Goal: Information Seeking & Learning: Learn about a topic

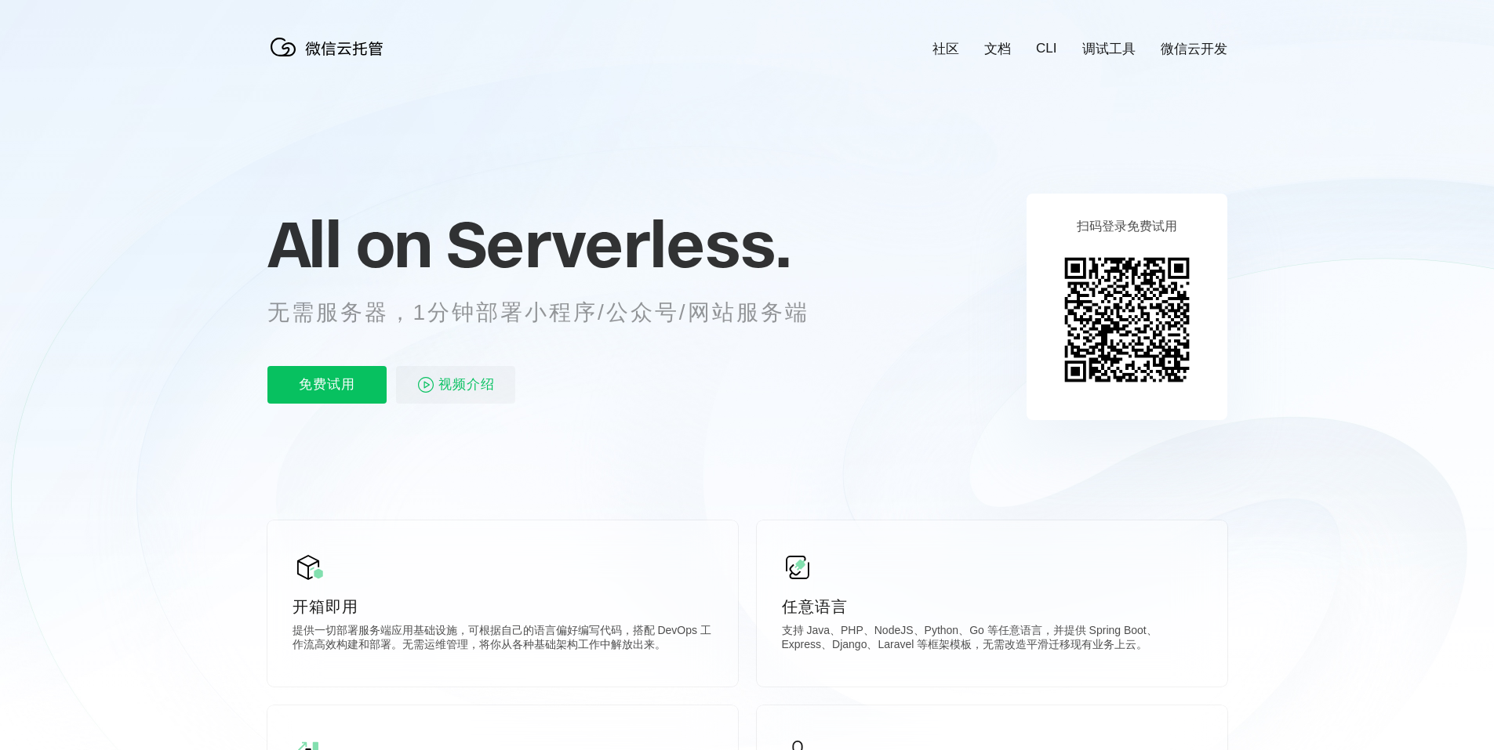
scroll to position [0, 2789]
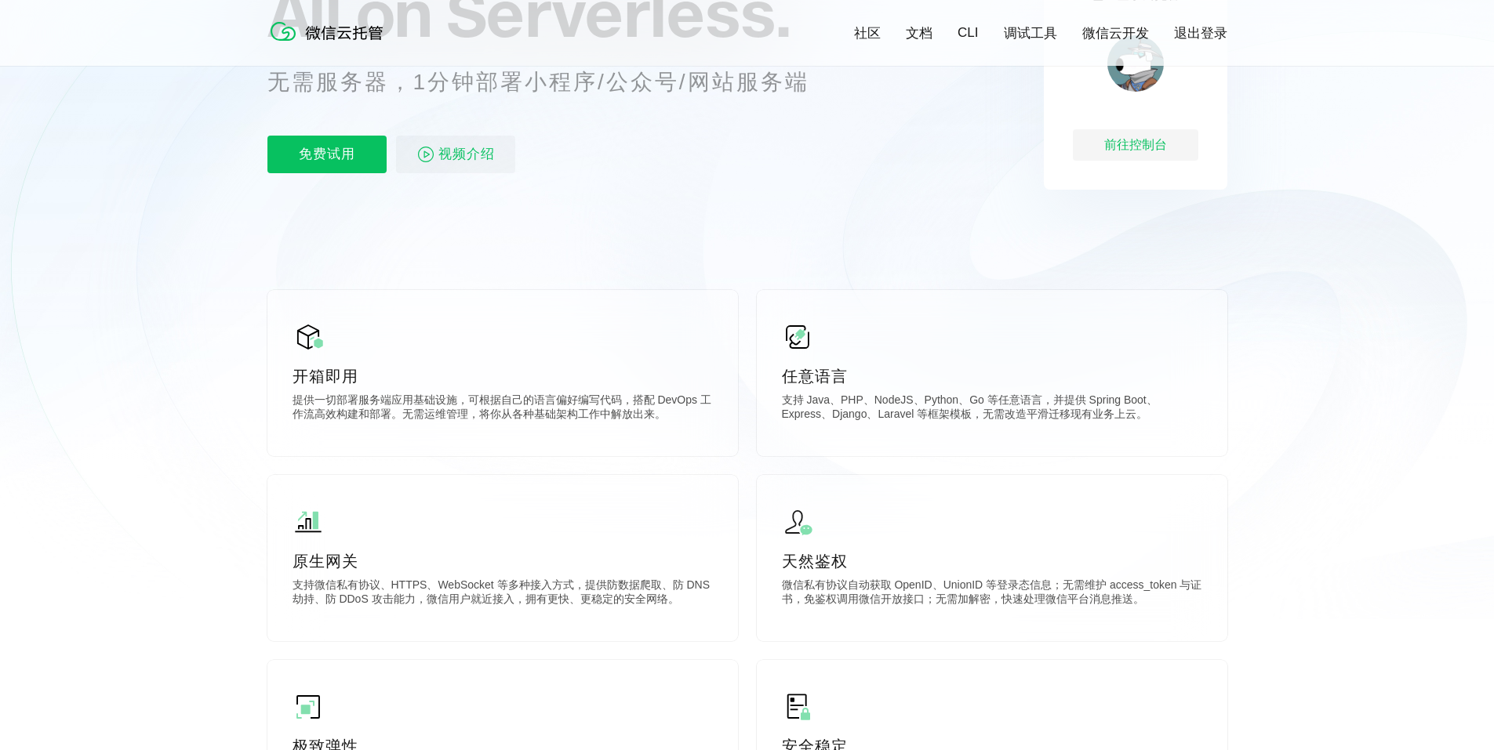
scroll to position [392, 0]
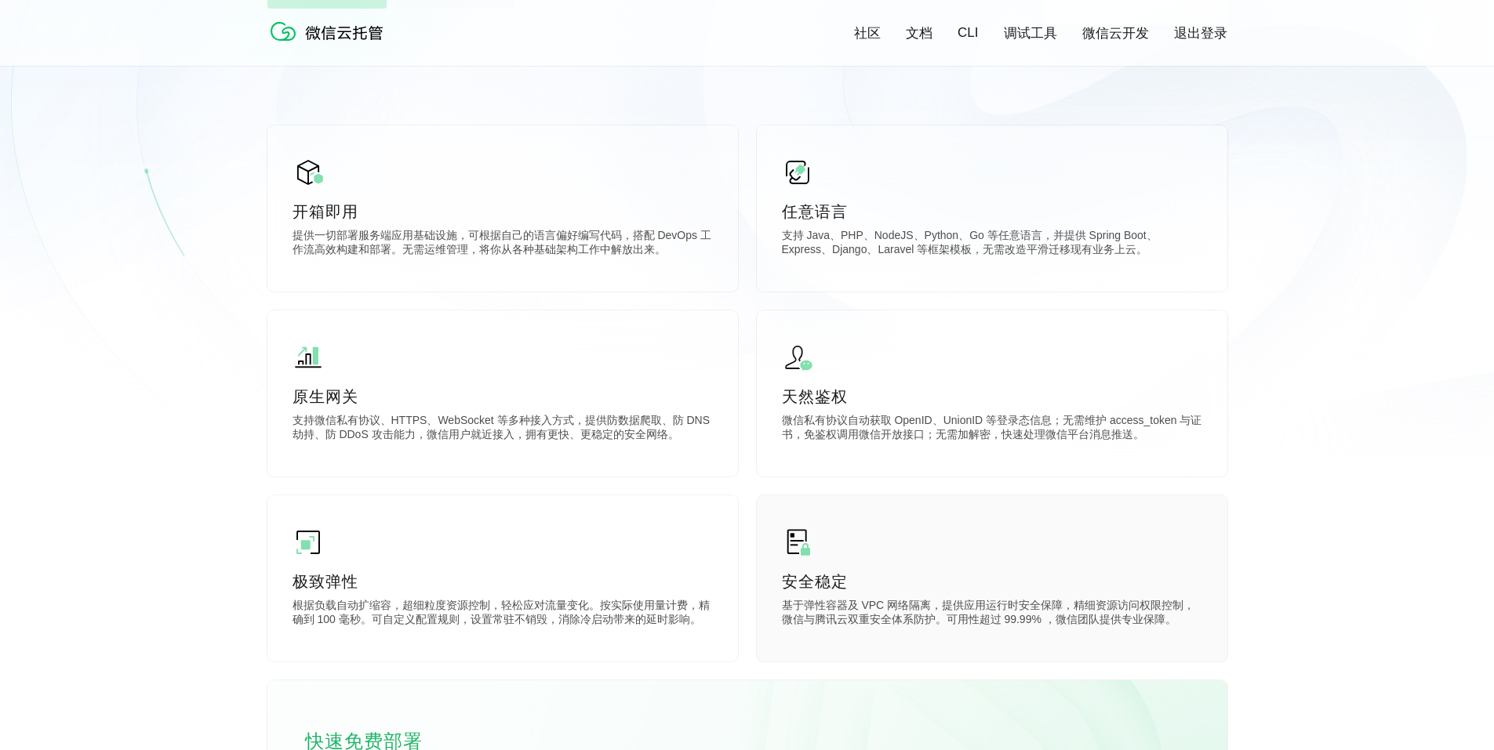
click at [776, 548] on div "安全稳定 基于弹性容器及 VPC 网络隔离，提供应用运行时安全保障，精细资源访问权限控制，微信与腾讯云双重安全体系防护。可用性超过 99.99% ，微信团队提…" at bounding box center [992, 579] width 471 height 166
click at [523, 589] on p "极致弹性" at bounding box center [502, 582] width 420 height 22
click at [756, 572] on div "开箱即用 提供一切部署服务端应用基础设施，可根据自己的语言偏好编写代码，搭配 DevOps 工作流高效构建和部署。无需运维管理，将你从各种基础架构工作中解放出…" at bounding box center [747, 496] width 960 height 743
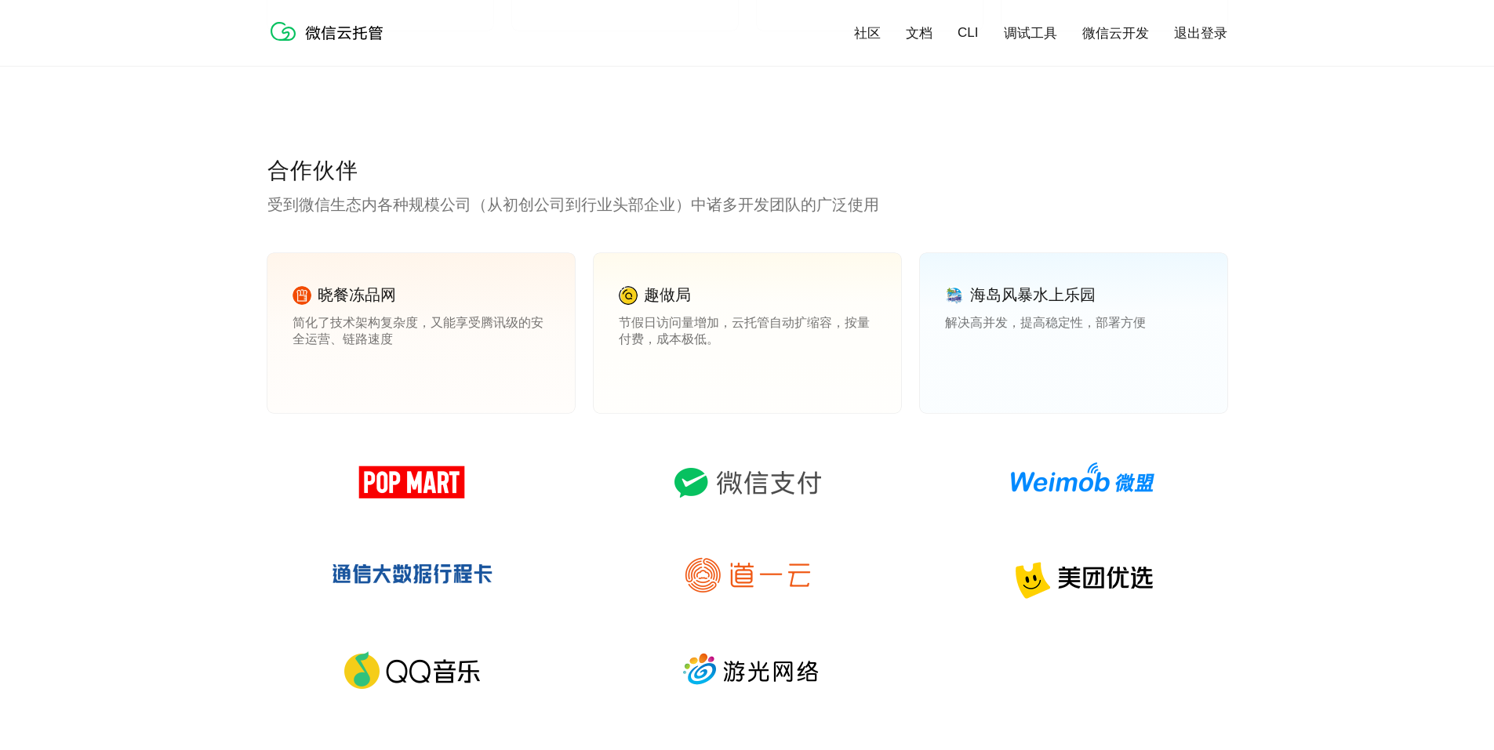
scroll to position [2117, 0]
click at [629, 370] on link "查看案例" at bounding box center [641, 374] width 44 height 14
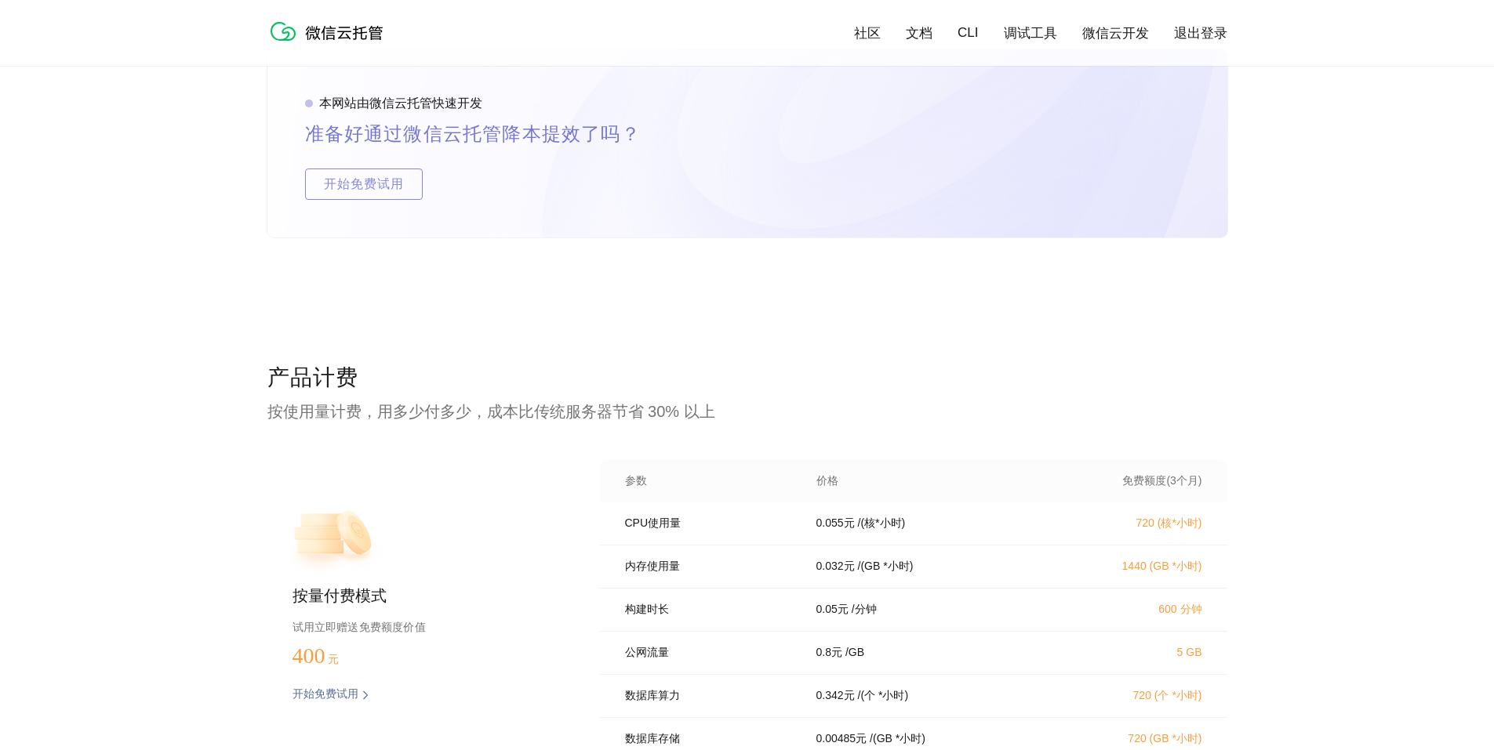
scroll to position [3058, 0]
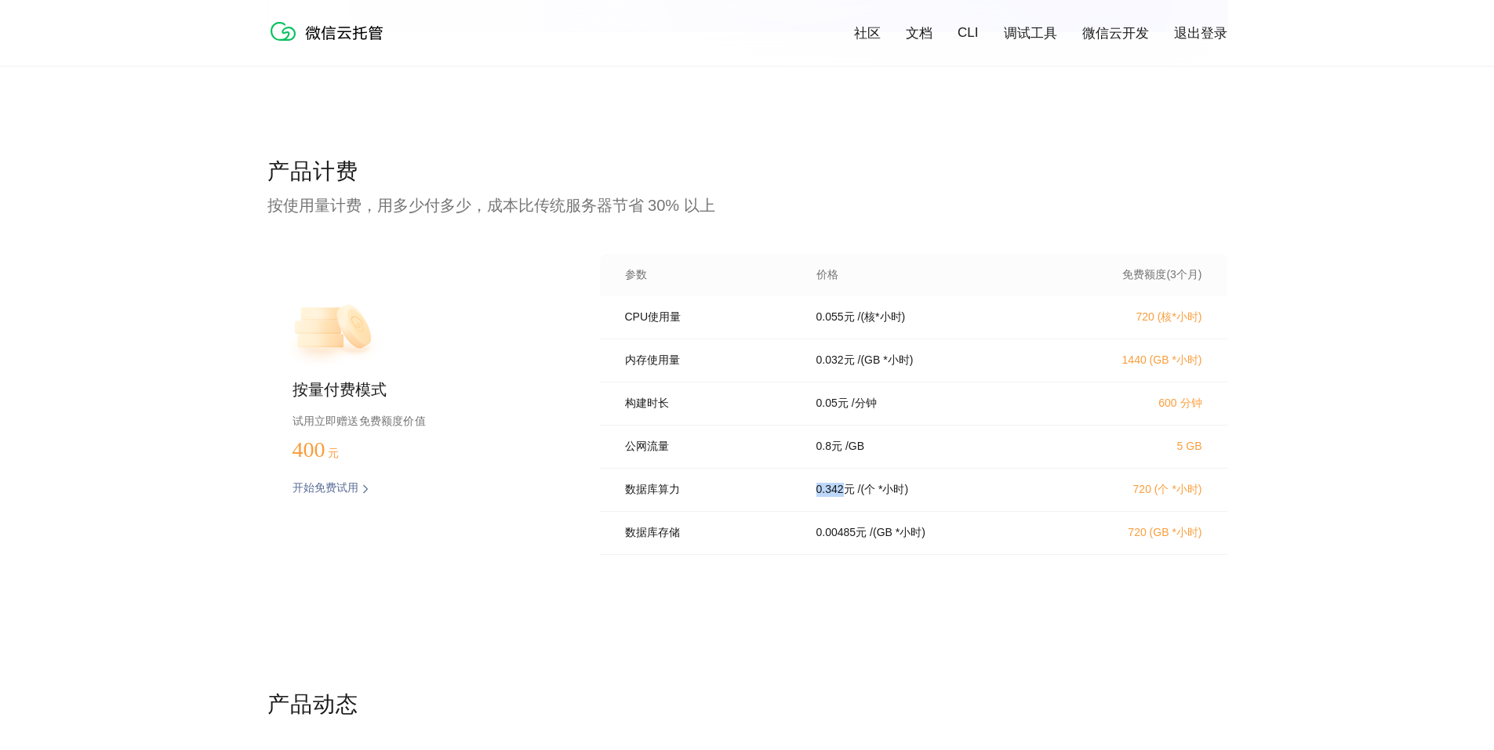
drag, startPoint x: 843, startPoint y: 500, endPoint x: 812, endPoint y: 505, distance: 30.9
click at [812, 497] on div "0.342 元 / (个 *小时)" at bounding box center [929, 490] width 263 height 14
click at [347, 496] on p "开始免费试用" at bounding box center [325, 489] width 66 height 16
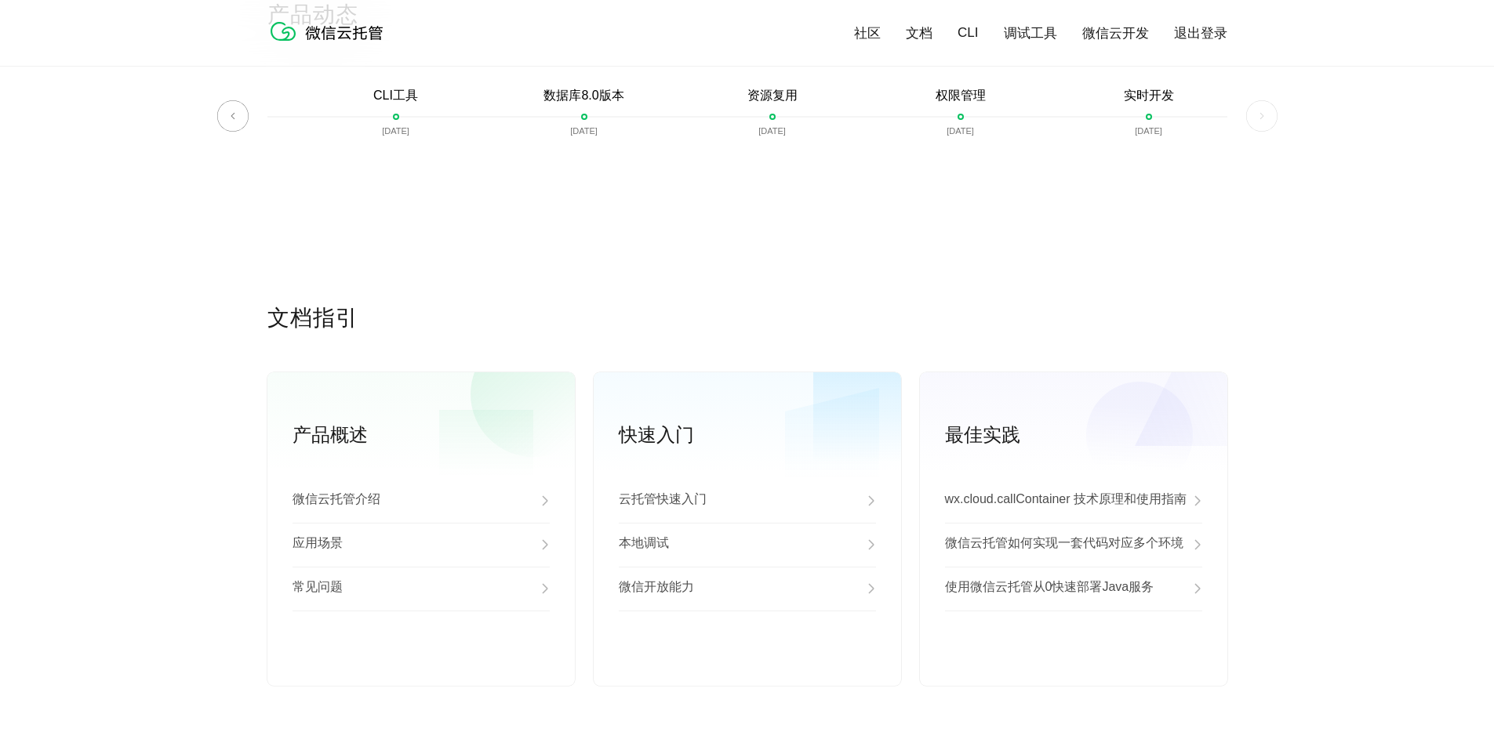
scroll to position [3764, 0]
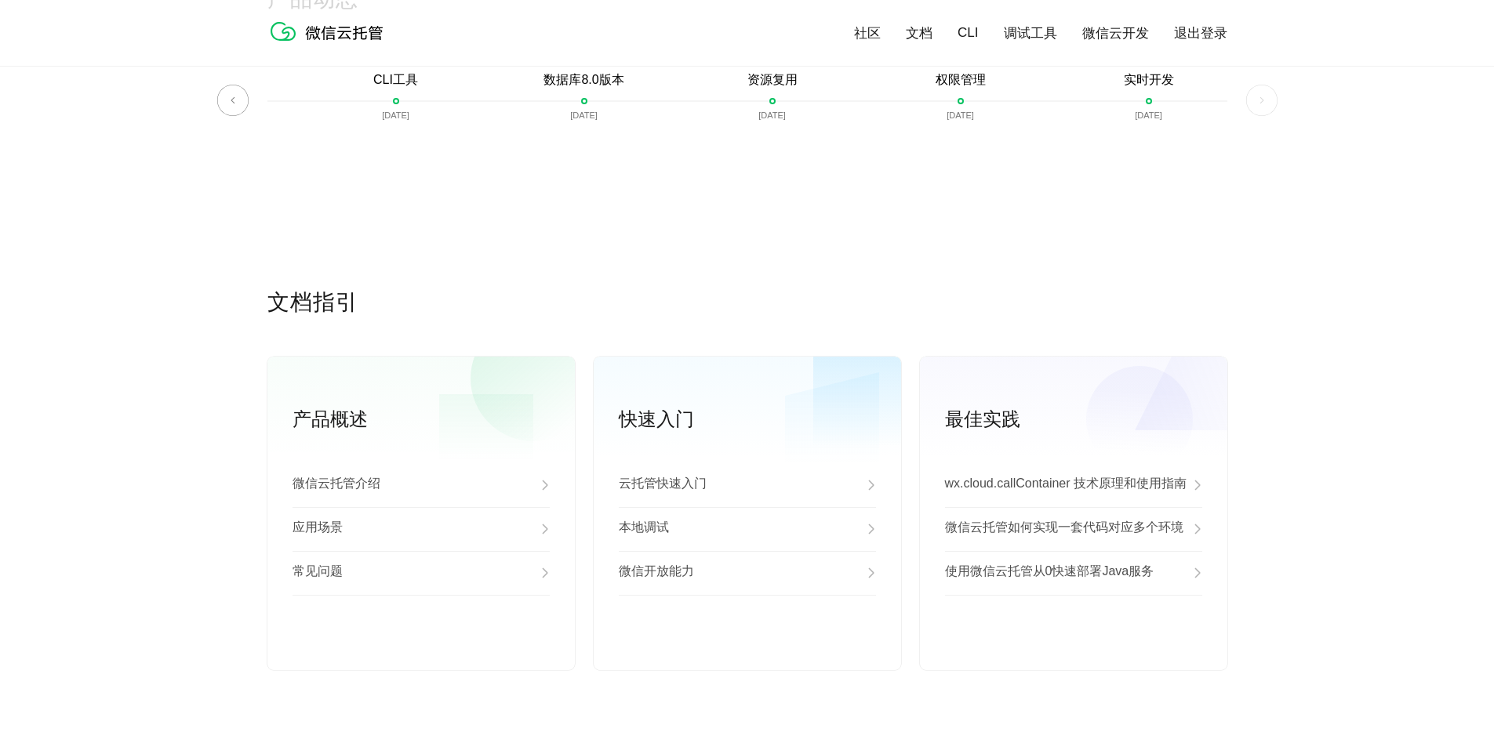
click at [1271, 106] on img at bounding box center [1261, 100] width 31 height 31
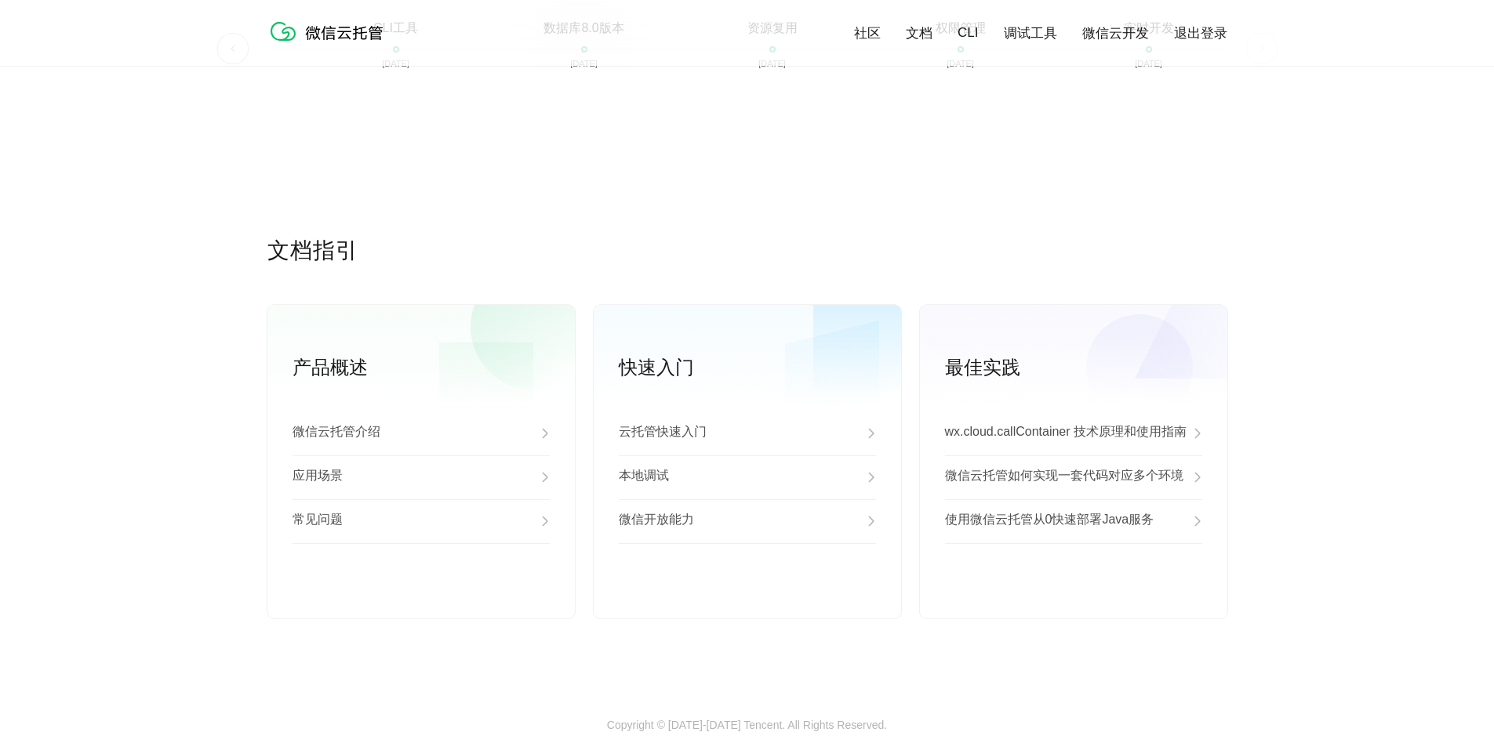
scroll to position [3859, 0]
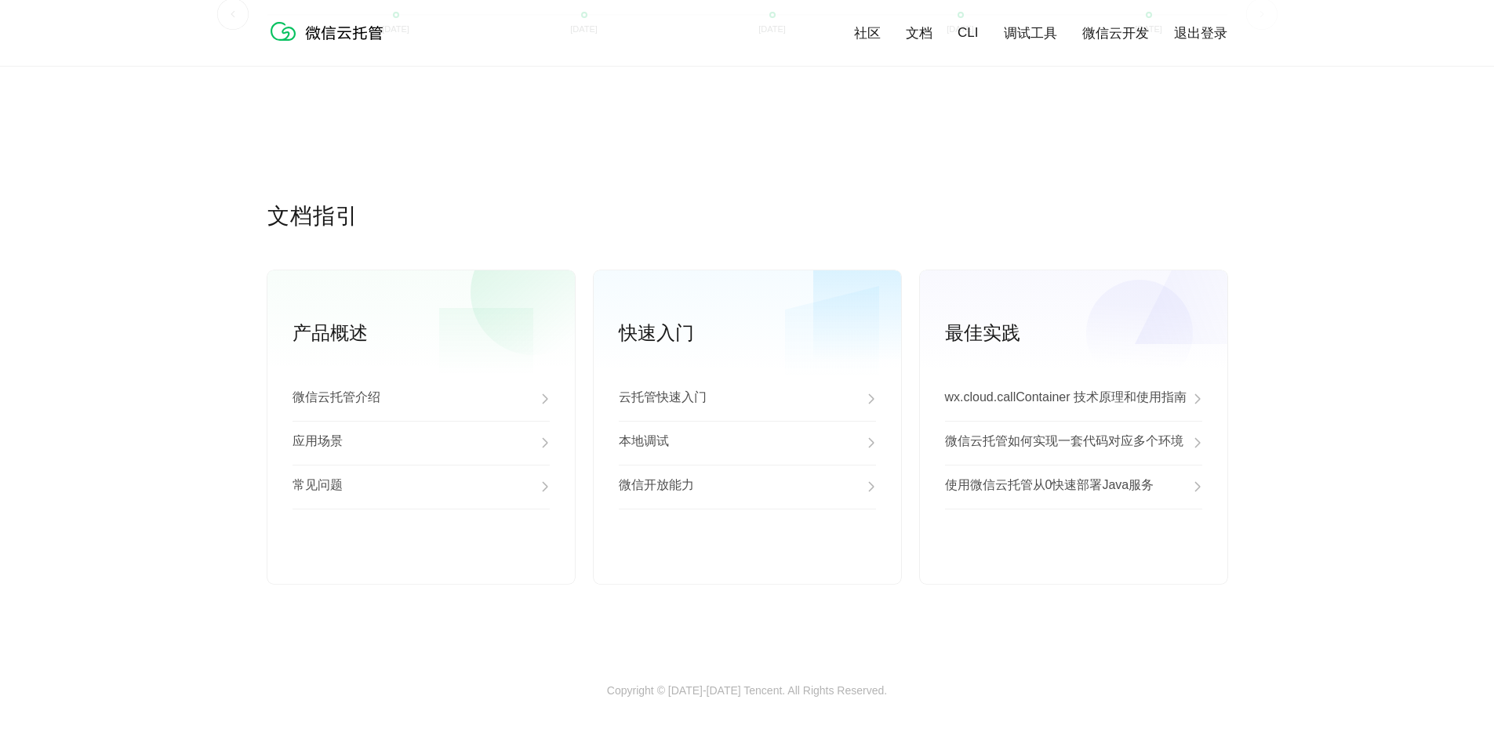
click at [873, 32] on link "社区" at bounding box center [867, 33] width 27 height 18
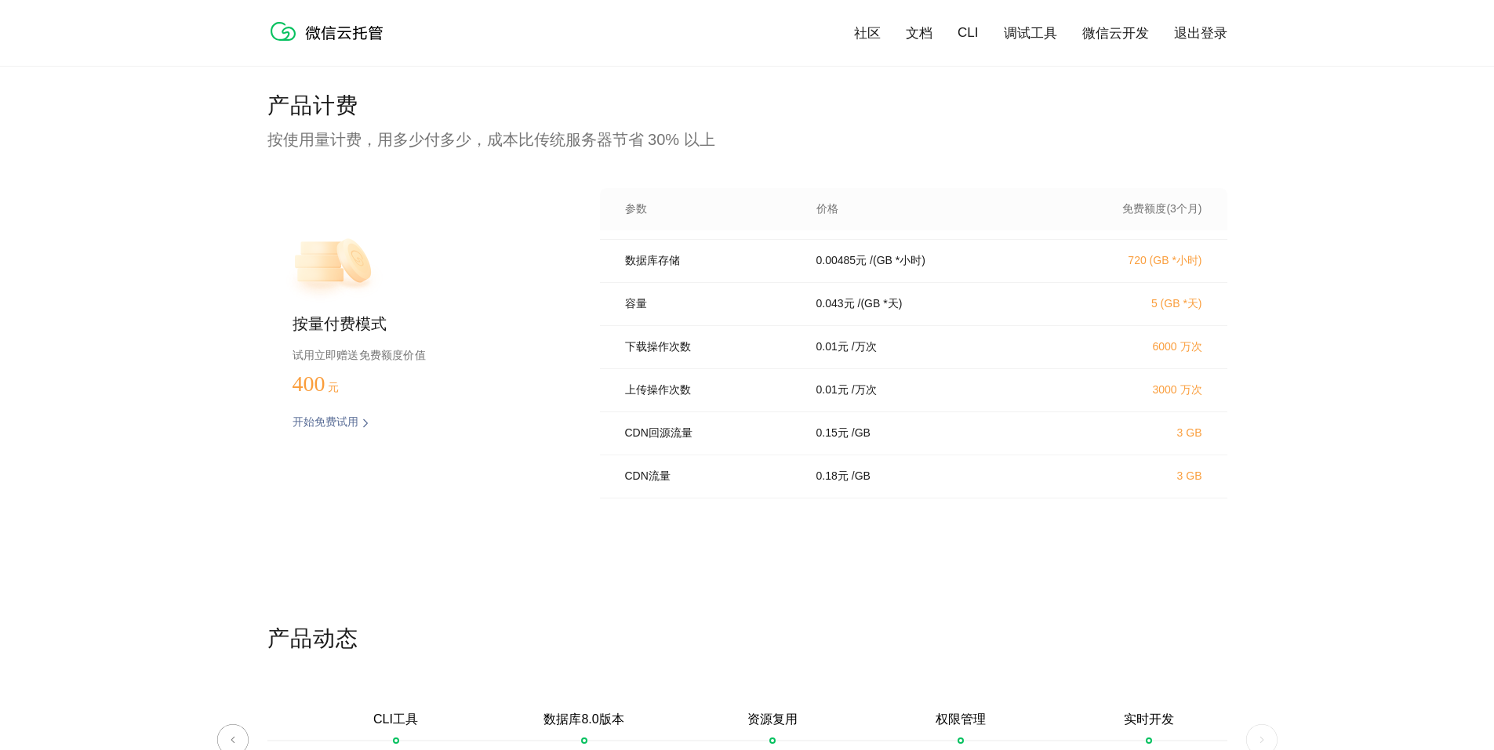
scroll to position [2996, 0]
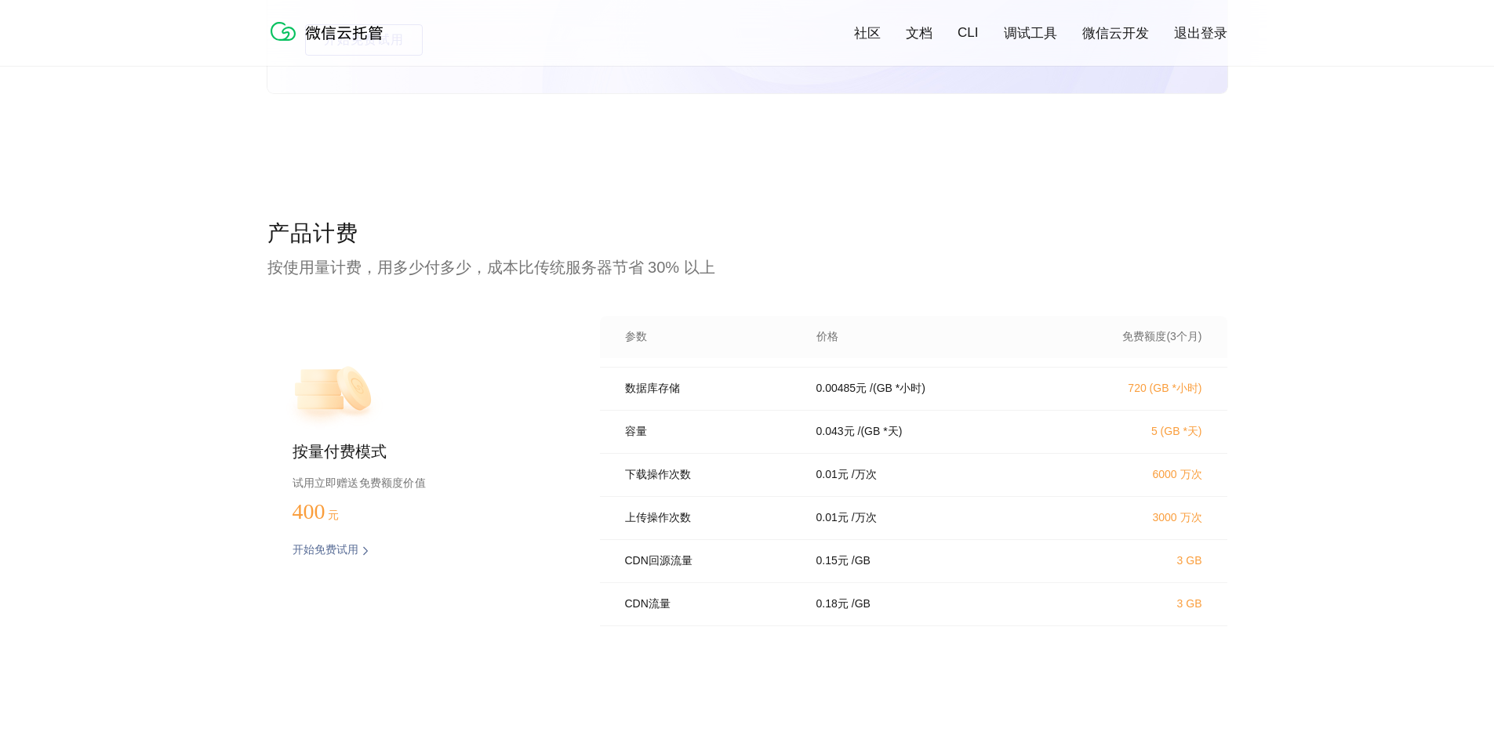
click at [831, 568] on p "0.15 元" at bounding box center [832, 561] width 32 height 14
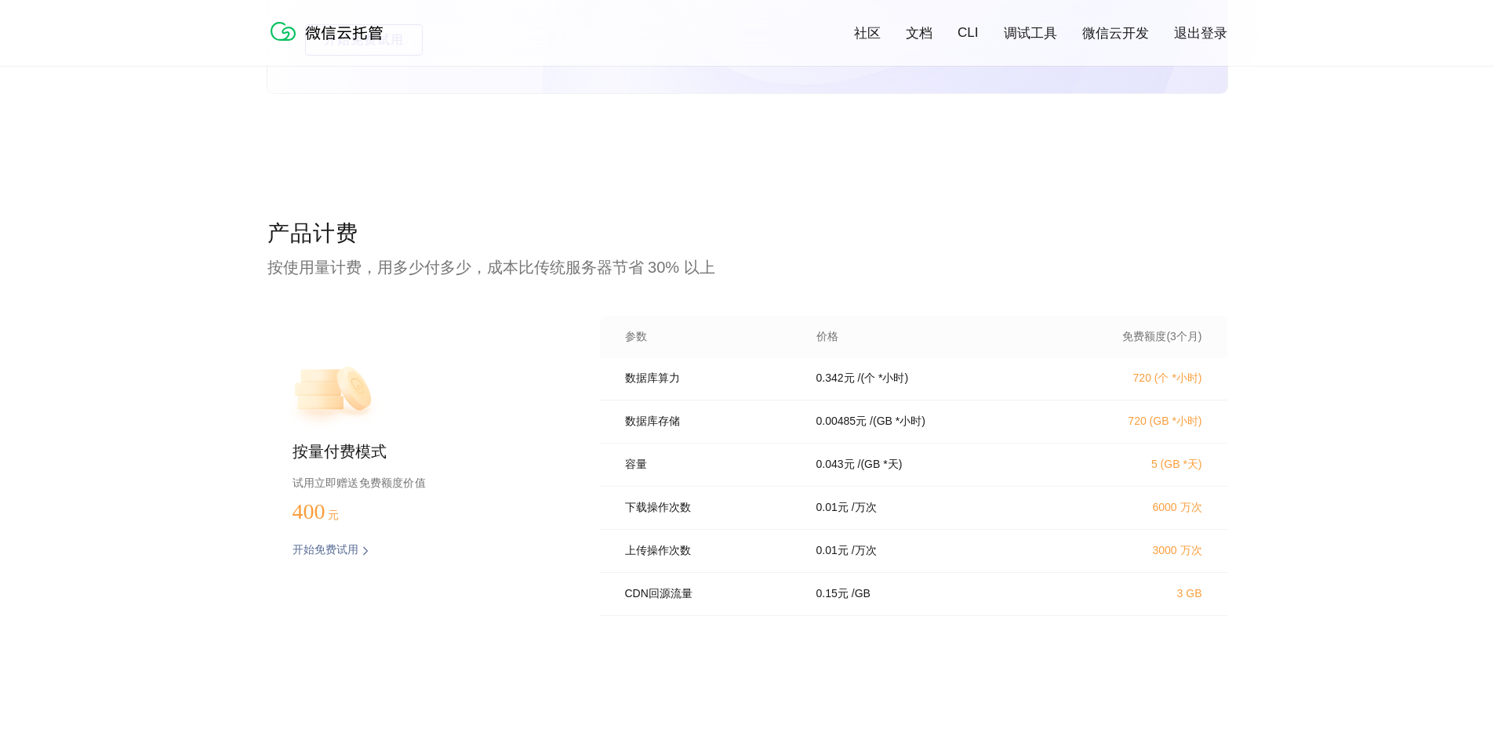
scroll to position [145, 0]
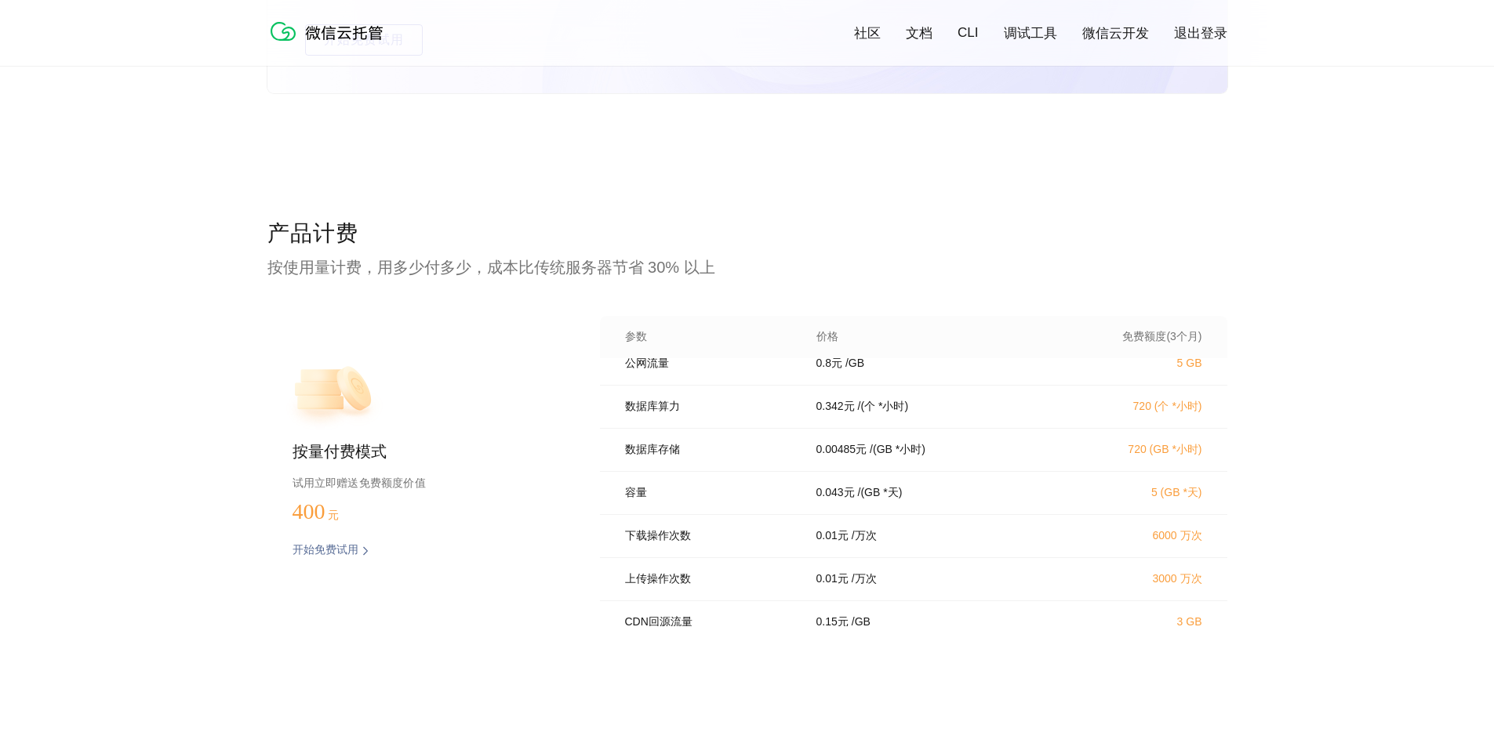
click at [835, 414] on p "0.342 元" at bounding box center [835, 407] width 38 height 14
